Goal: Transaction & Acquisition: Download file/media

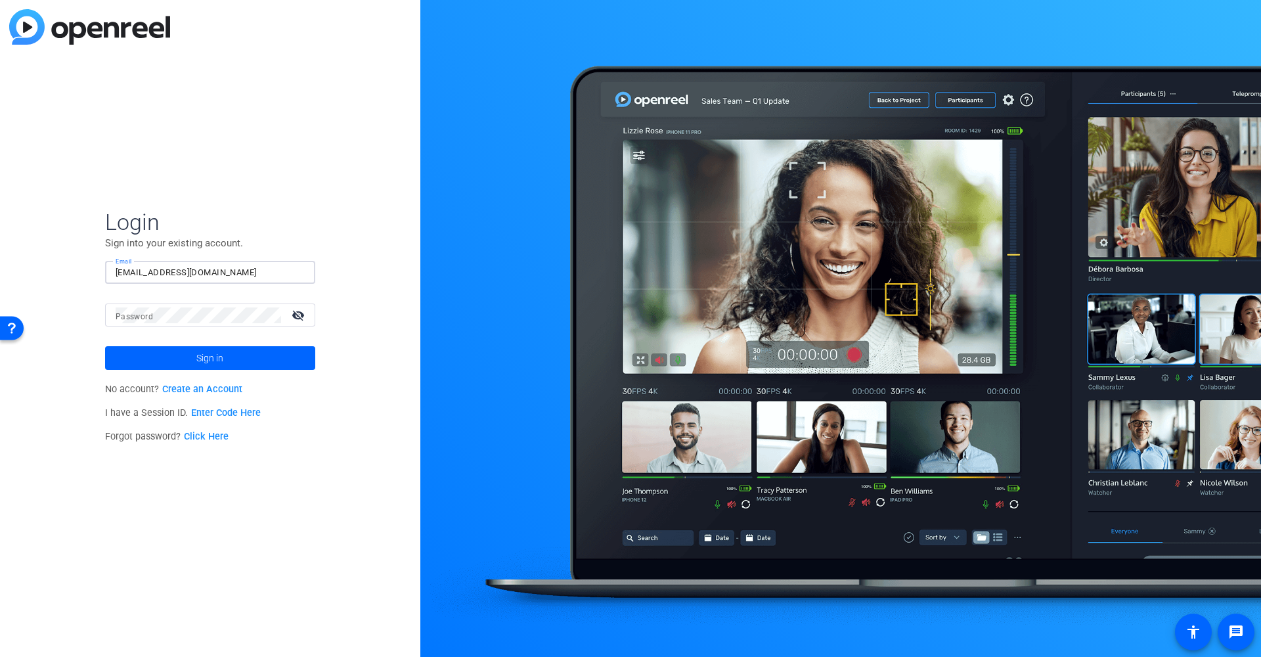
type input "dlalonde@nephcure.org"
click at [150, 315] on mat-label "Password" at bounding box center [134, 316] width 37 height 9
click at [209, 358] on button "Sign in" at bounding box center [210, 358] width 210 height 24
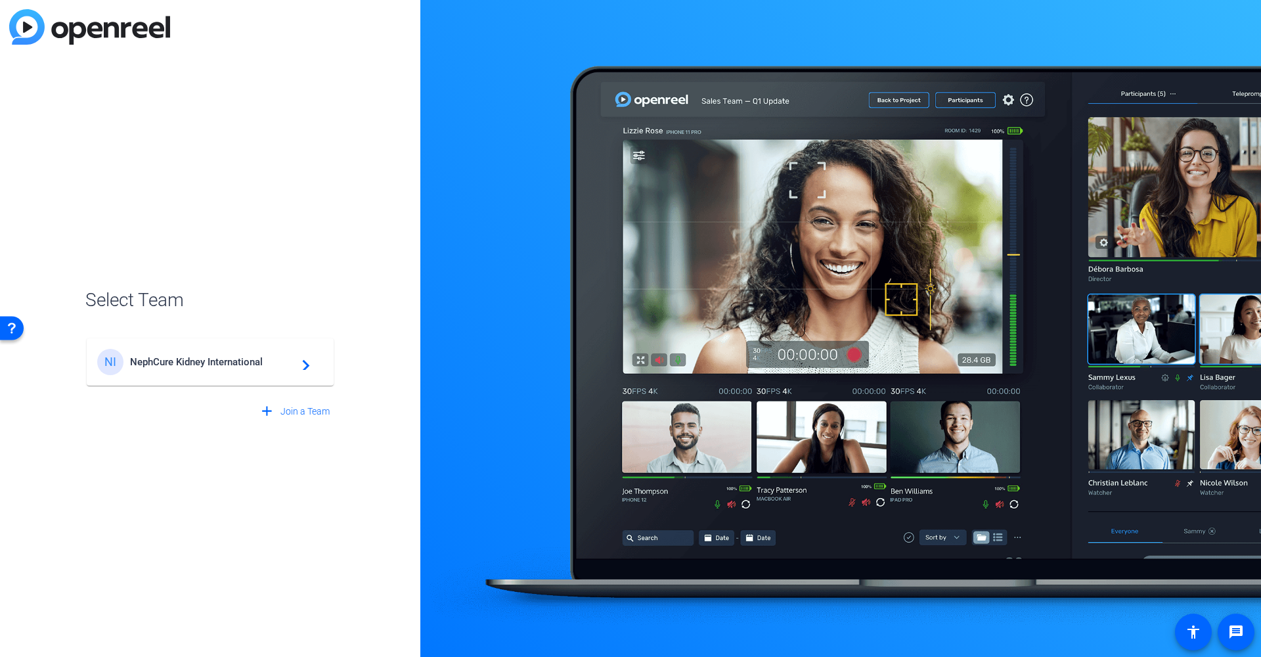
click at [266, 361] on span "NephCure Kidney International" at bounding box center [212, 362] width 164 height 12
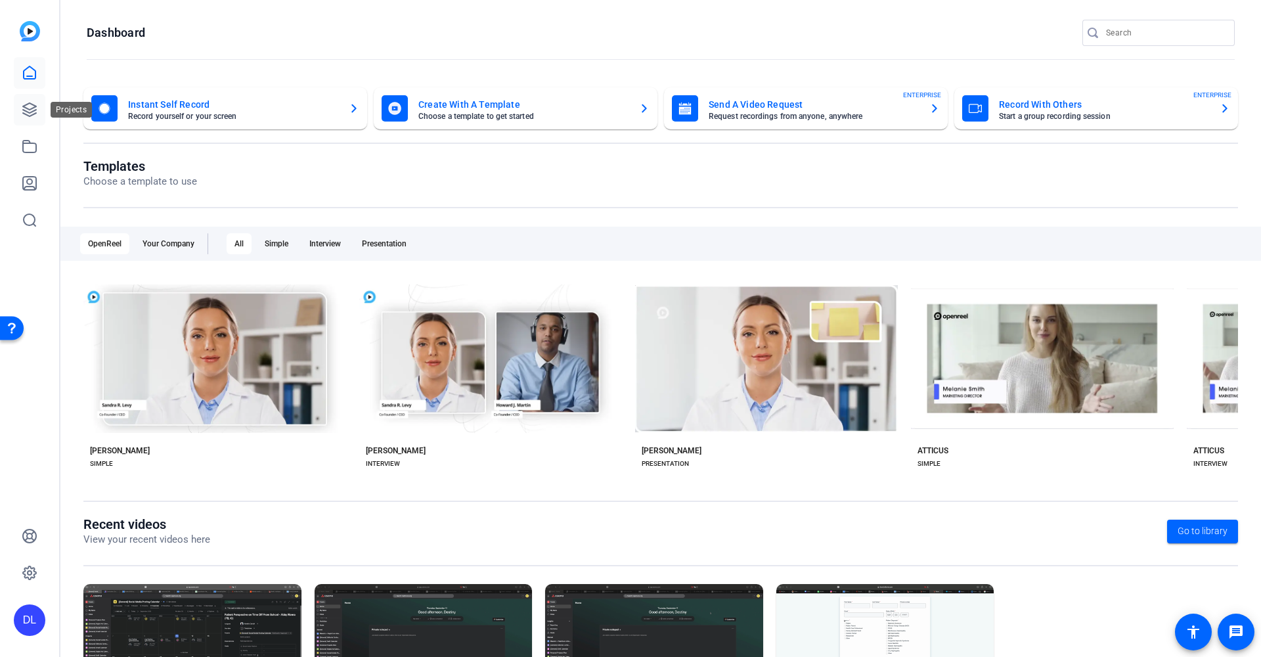
click at [28, 101] on link at bounding box center [30, 110] width 32 height 32
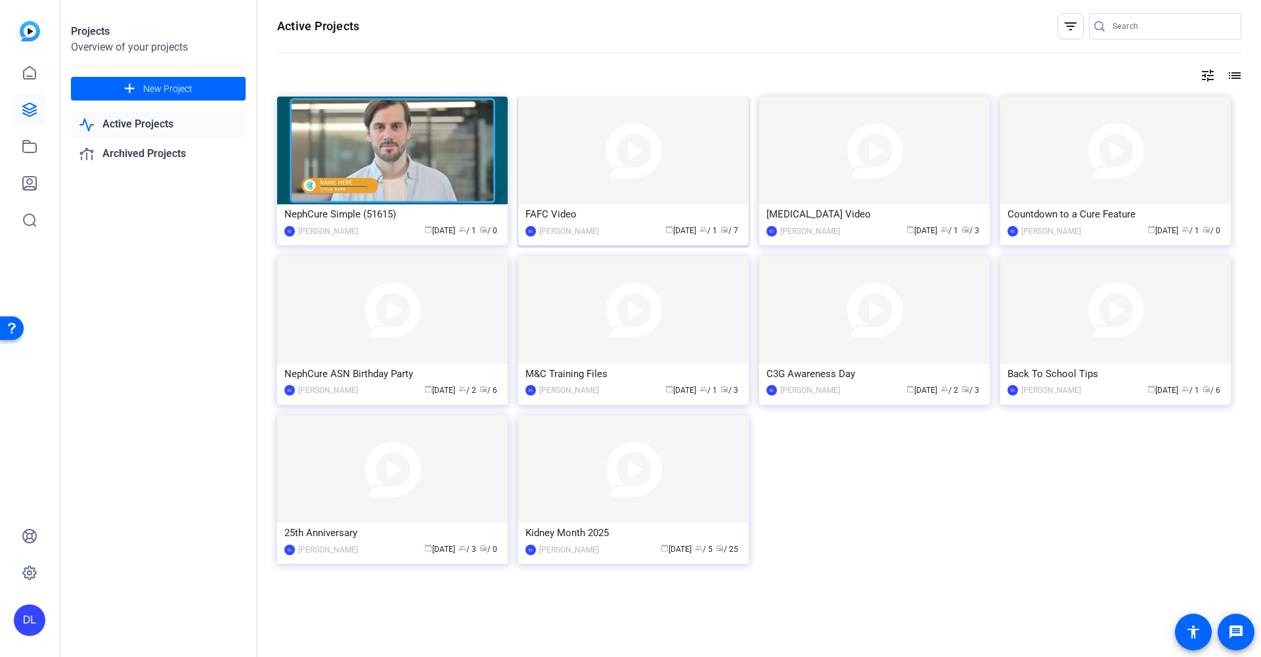
click at [555, 219] on div "FAFC Video" at bounding box center [633, 214] width 216 height 20
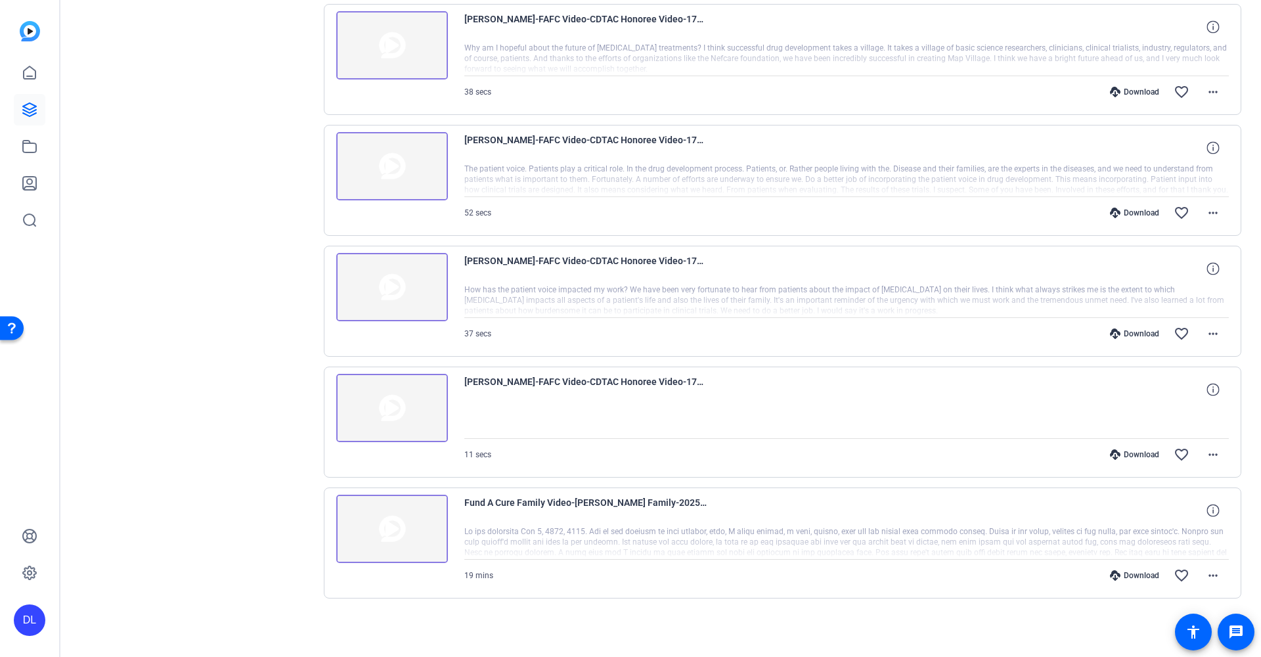
click at [1119, 458] on div "Download" at bounding box center [1134, 454] width 62 height 11
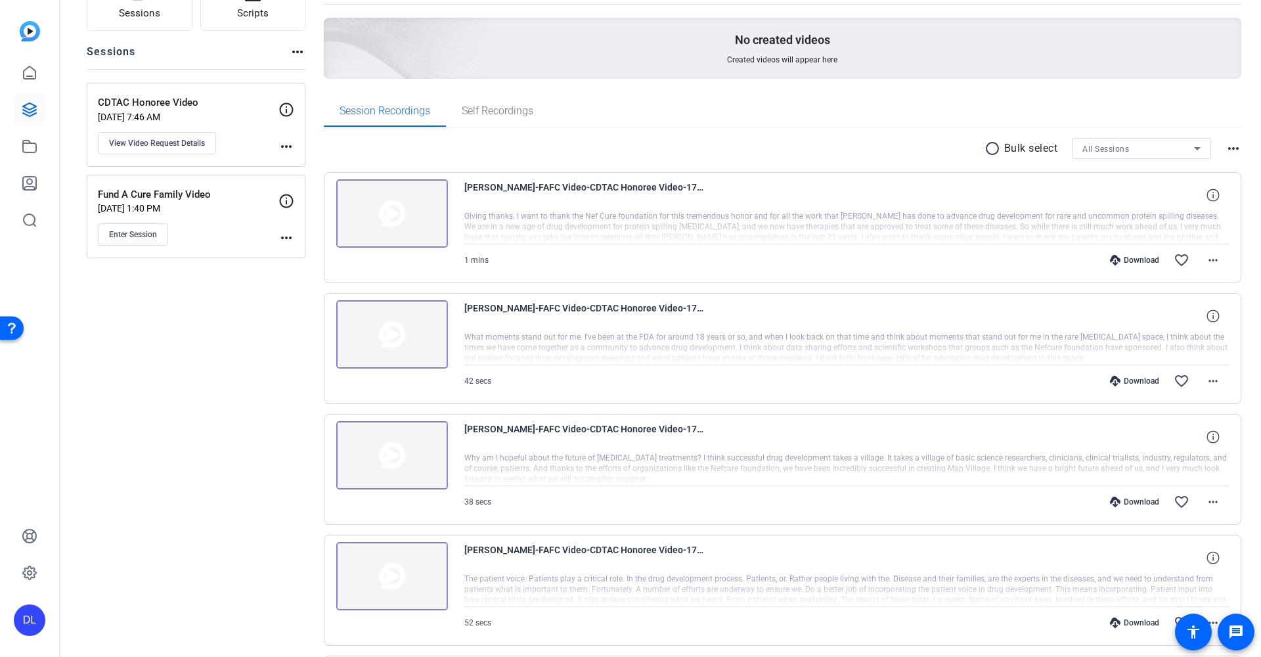
scroll to position [114, 0]
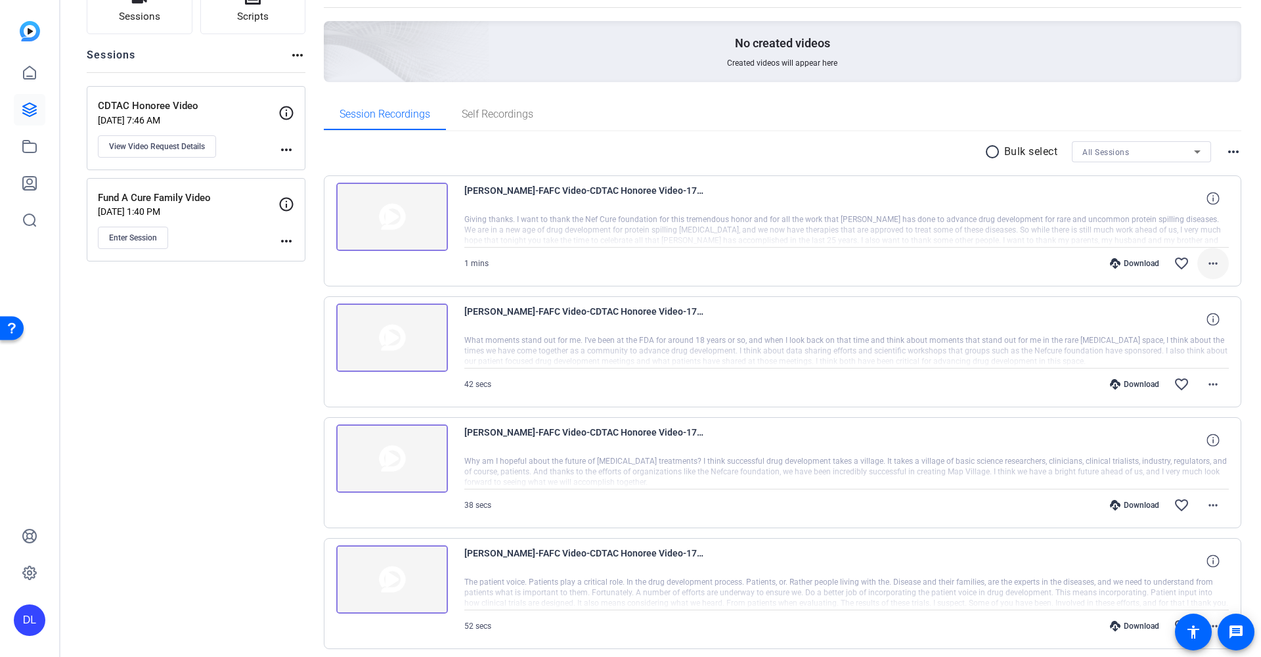
click at [1208, 264] on mat-icon "more_horiz" at bounding box center [1213, 263] width 16 height 16
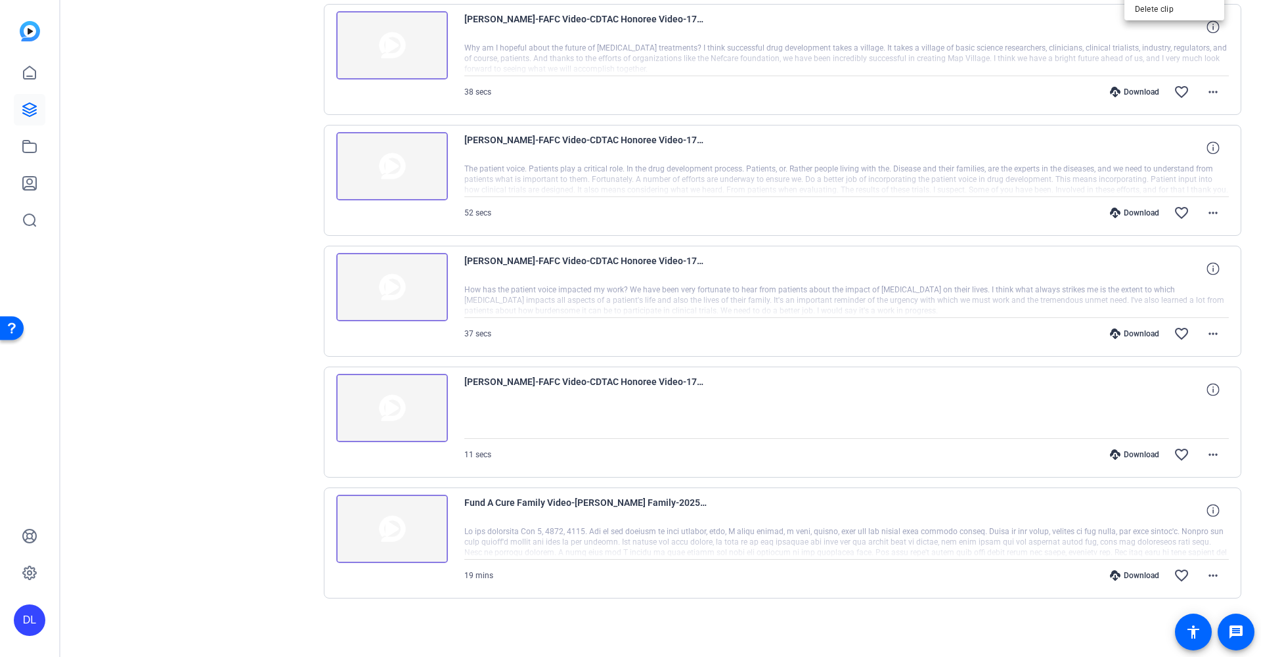
scroll to position [0, 0]
click at [1210, 329] on div at bounding box center [630, 328] width 1261 height 657
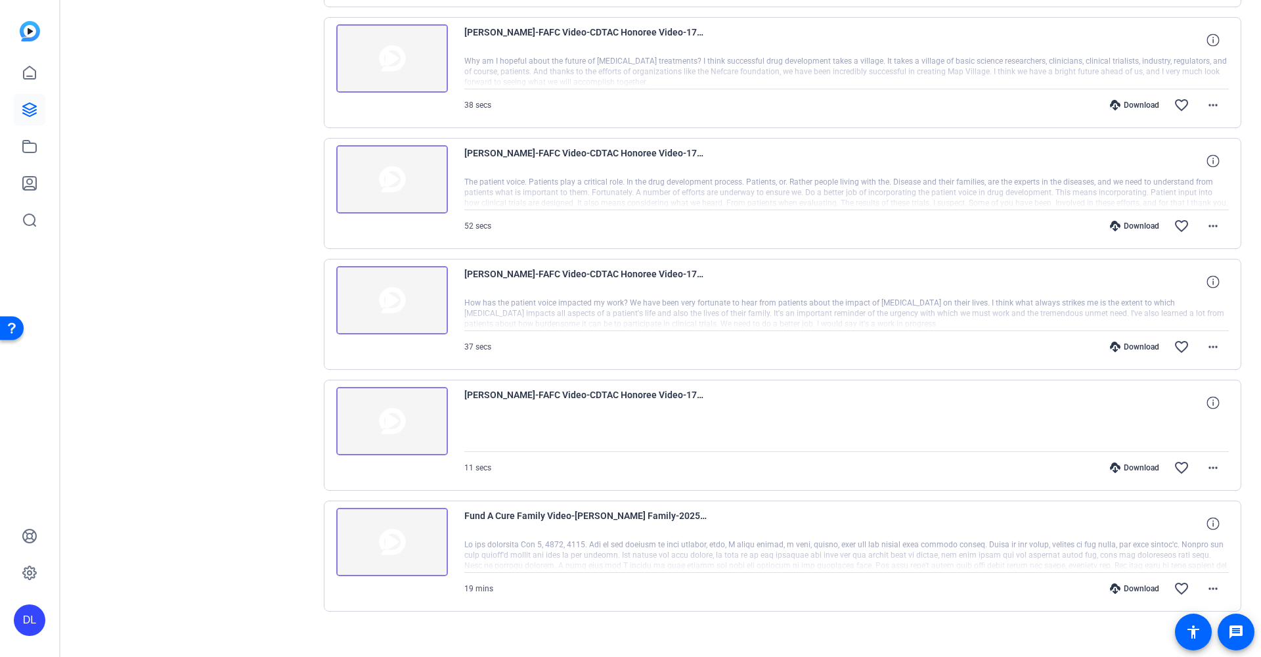
scroll to position [519, 0]
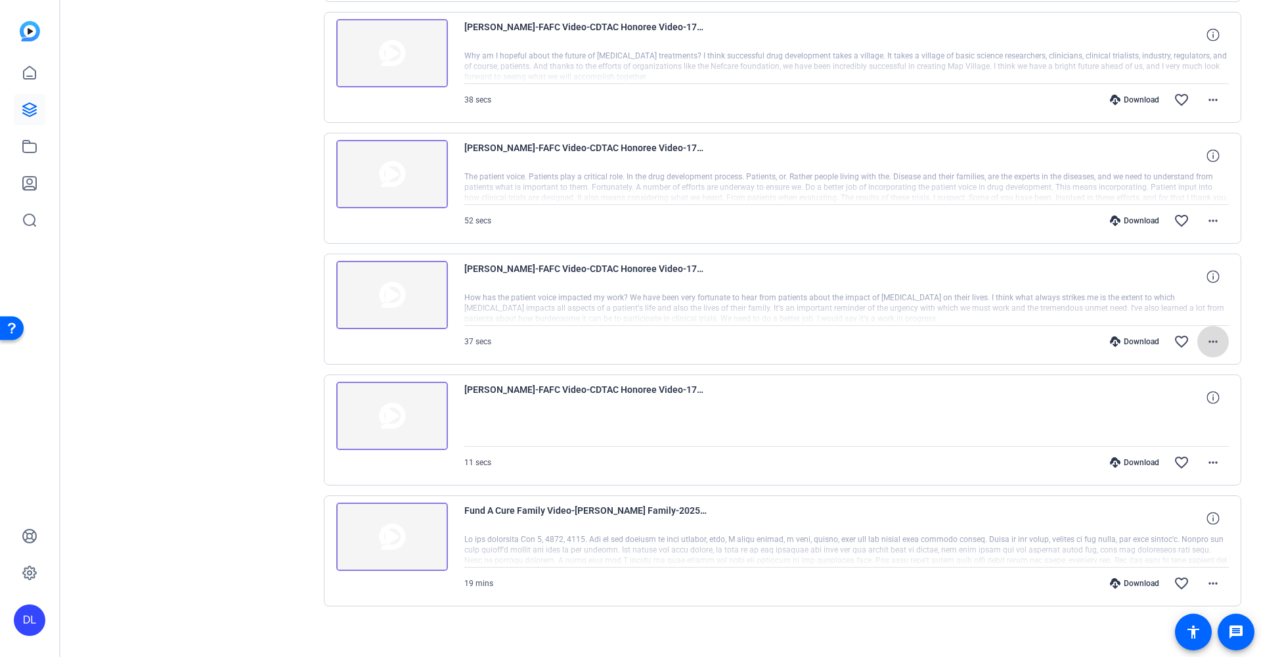
click at [1208, 338] on mat-icon "more_horiz" at bounding box center [1213, 342] width 16 height 16
click at [1173, 399] on span "Download MP4" at bounding box center [1174, 402] width 79 height 16
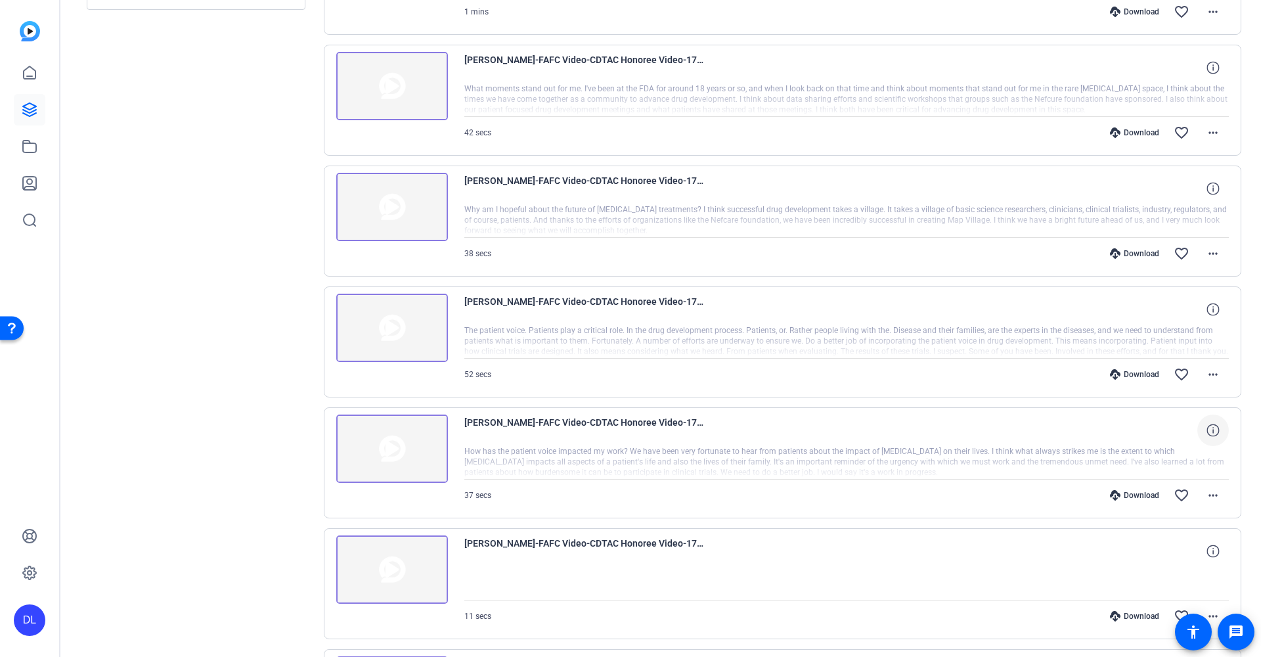
scroll to position [357, 0]
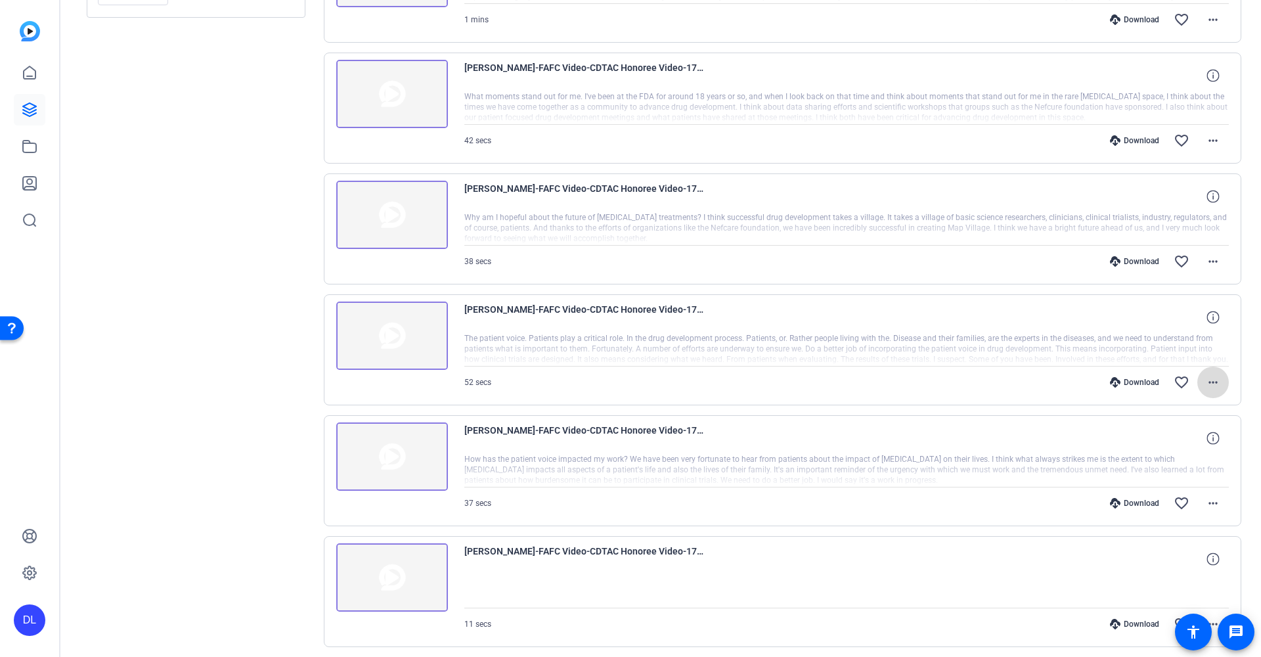
click at [1206, 383] on mat-icon "more_horiz" at bounding box center [1213, 382] width 16 height 16
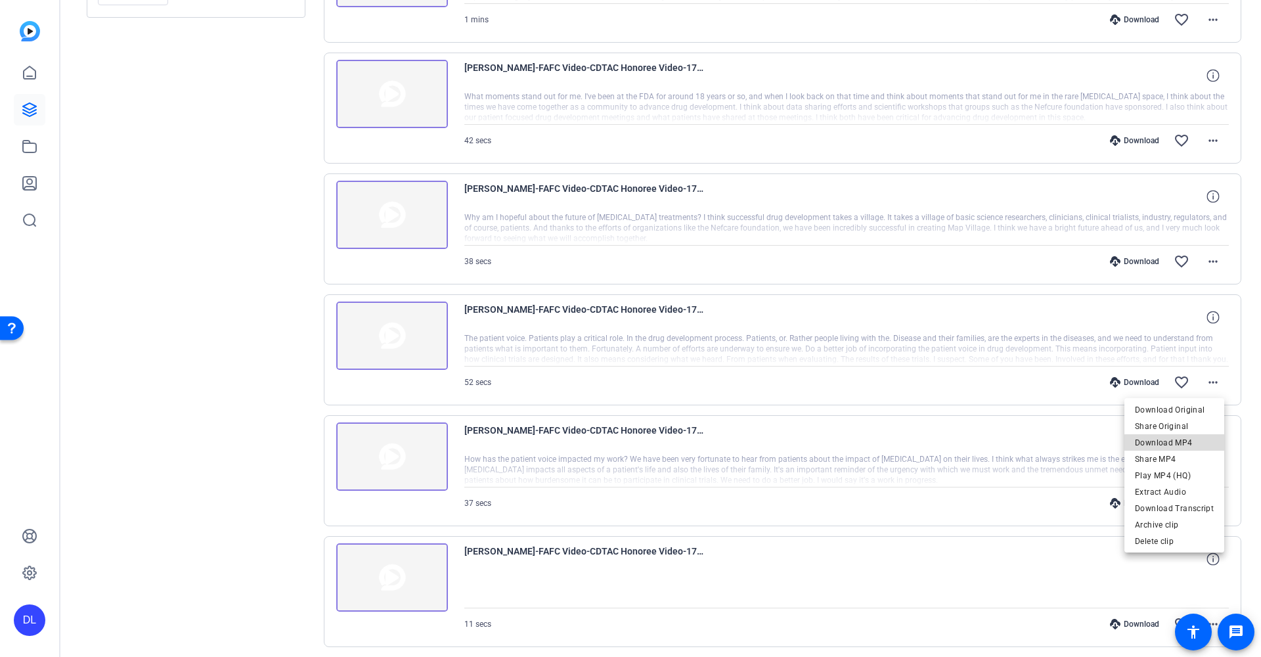
click at [1176, 443] on span "Download MP4" at bounding box center [1174, 443] width 79 height 16
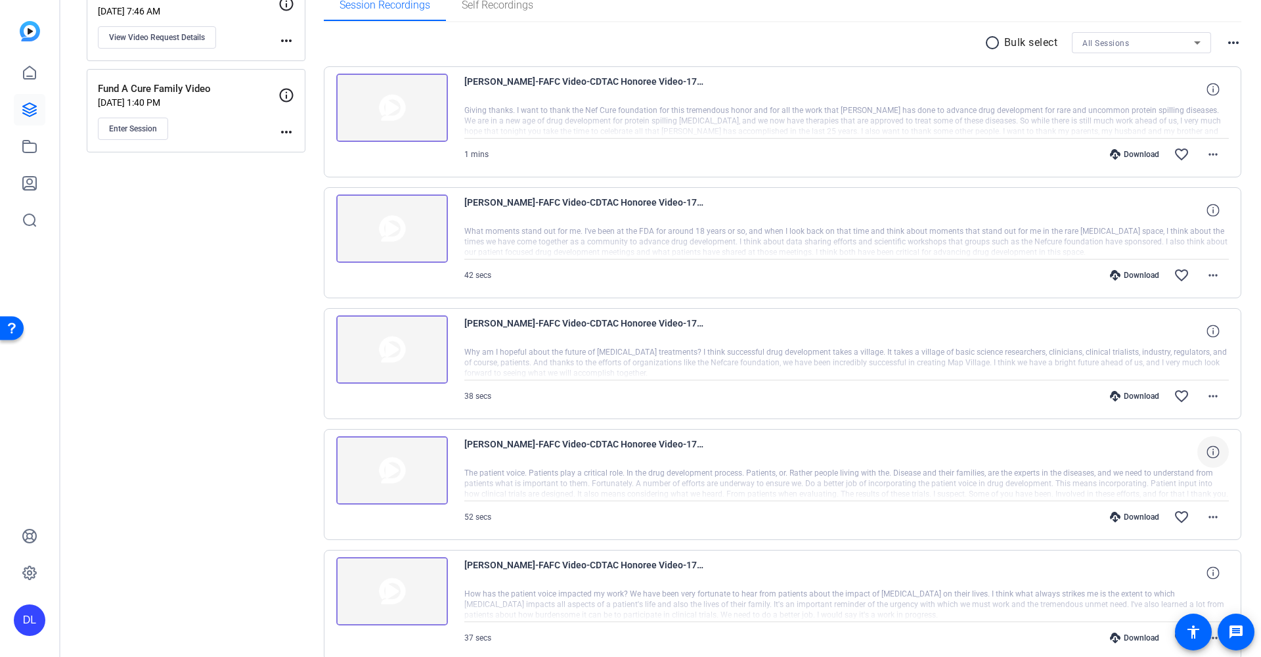
scroll to position [219, 0]
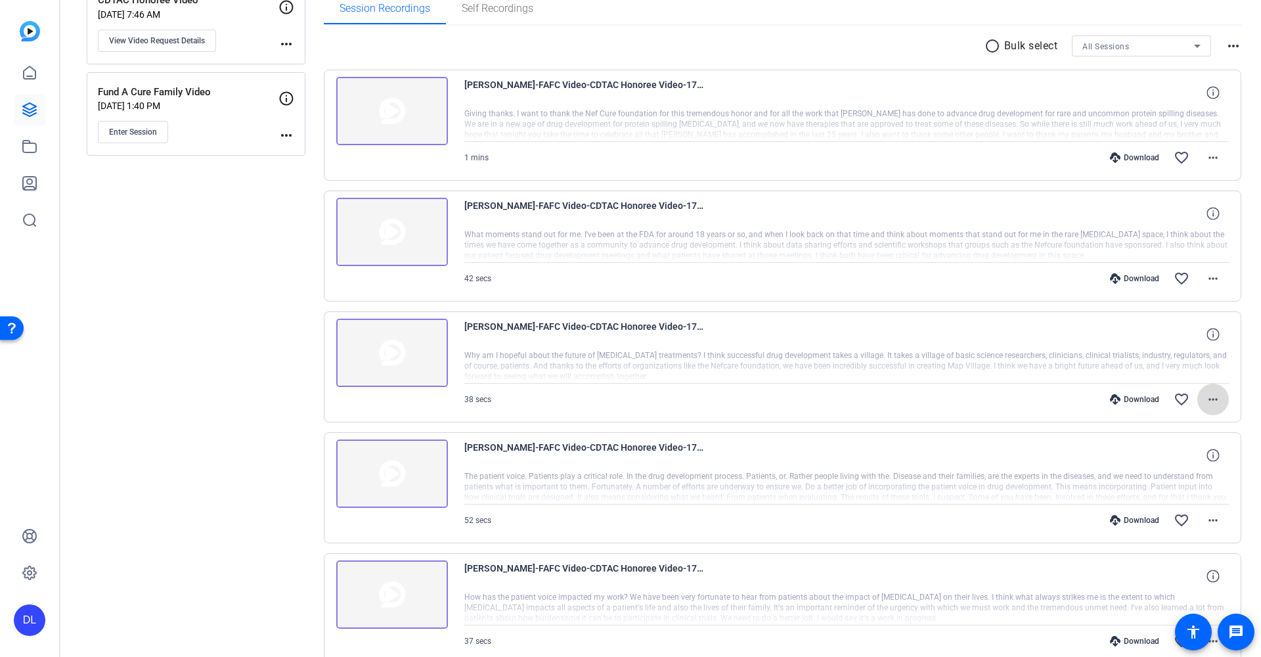
click at [1206, 395] on mat-icon "more_horiz" at bounding box center [1213, 399] width 16 height 16
click at [1152, 460] on span "Download MP4" at bounding box center [1174, 460] width 79 height 16
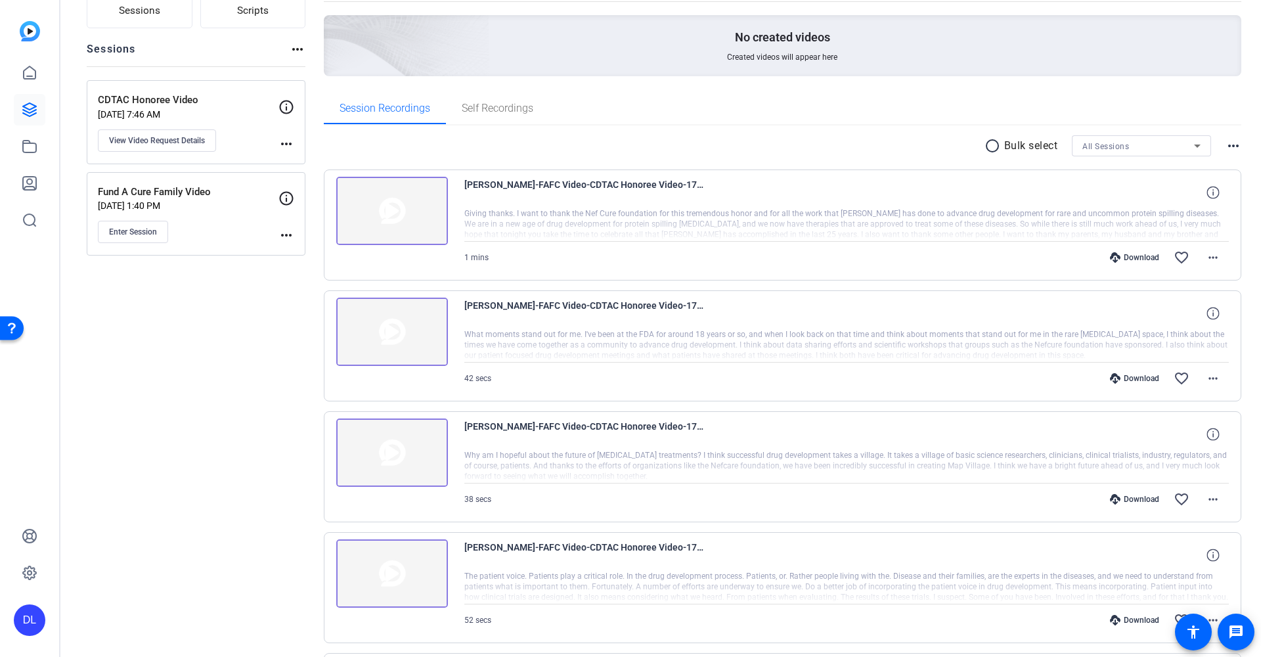
scroll to position [104, 0]
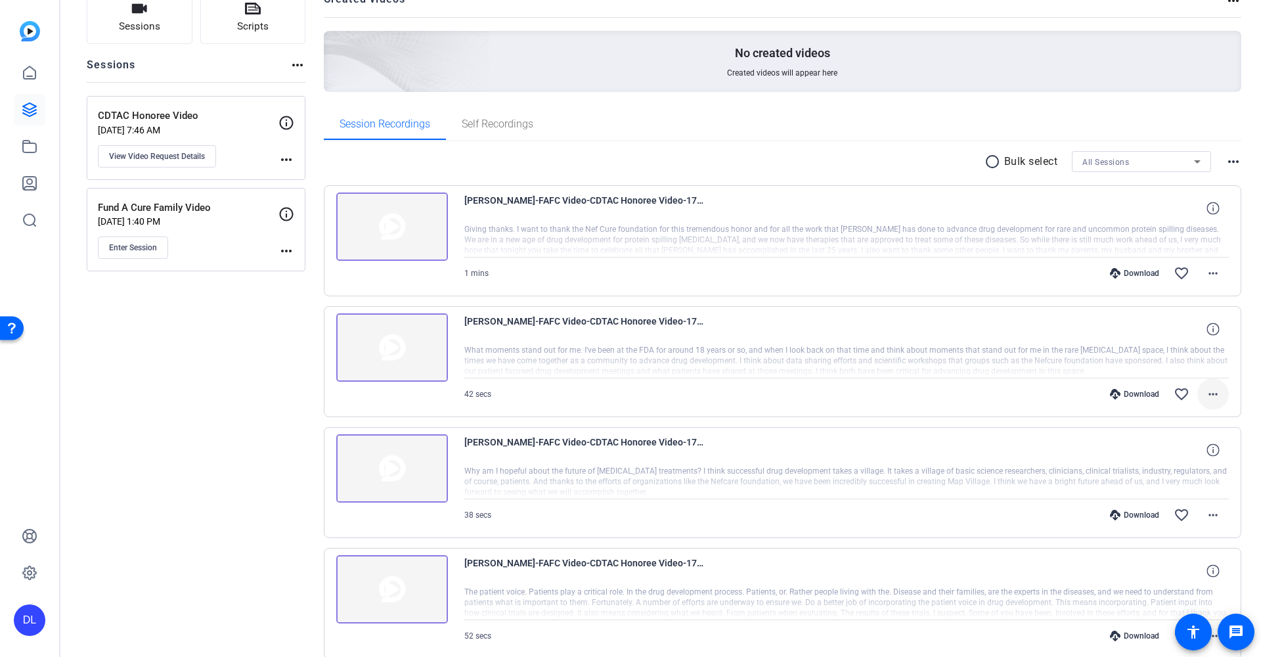
click at [1211, 390] on mat-icon "more_horiz" at bounding box center [1213, 394] width 16 height 16
click at [1170, 454] on span "Download MP4" at bounding box center [1174, 455] width 79 height 16
click at [1209, 285] on span at bounding box center [1213, 273] width 32 height 32
click at [1182, 327] on span "Download MP4" at bounding box center [1174, 334] width 79 height 16
